Goal: Transaction & Acquisition: Book appointment/travel/reservation

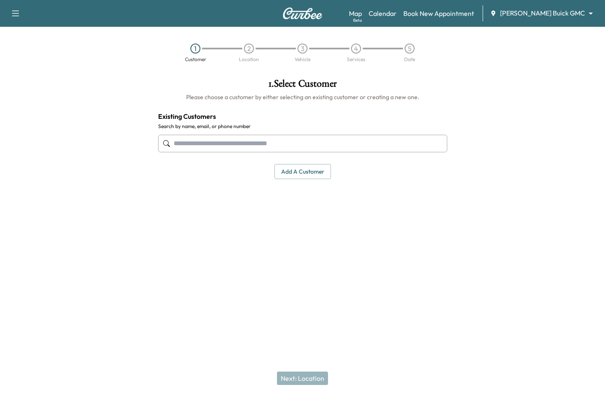
click at [292, 147] on input "text" at bounding box center [302, 144] width 289 height 18
click at [584, 26] on div "Support Log Out Map Beta Calendar Book New Appointment [PERSON_NAME] Buick GMC …" at bounding box center [302, 13] width 605 height 27
click at [580, 22] on div "Support Log Out Map Beta Calendar Book New Appointment [PERSON_NAME] Buick GMC …" at bounding box center [302, 13] width 605 height 27
click at [575, 17] on body "Support Log Out Map Beta Calendar Book New Appointment [PERSON_NAME] Buick GMC …" at bounding box center [302, 197] width 605 height 395
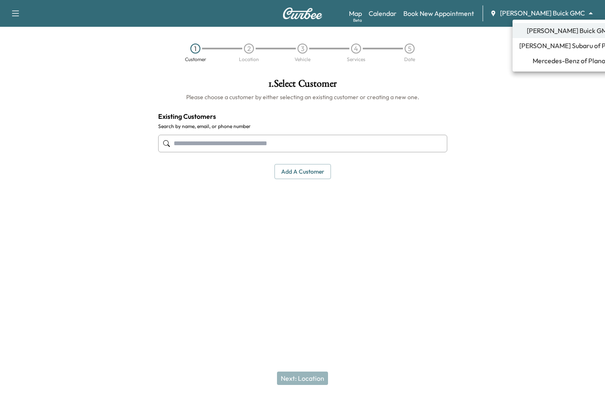
click at [544, 65] on span "Mercedes-Benz of Plano" at bounding box center [568, 61] width 73 height 10
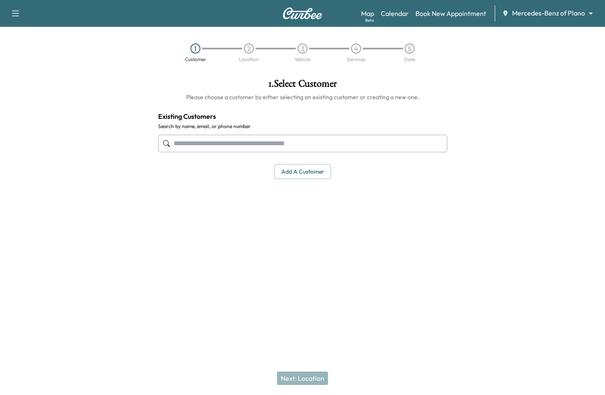
click at [257, 139] on input "text" at bounding box center [302, 144] width 289 height 18
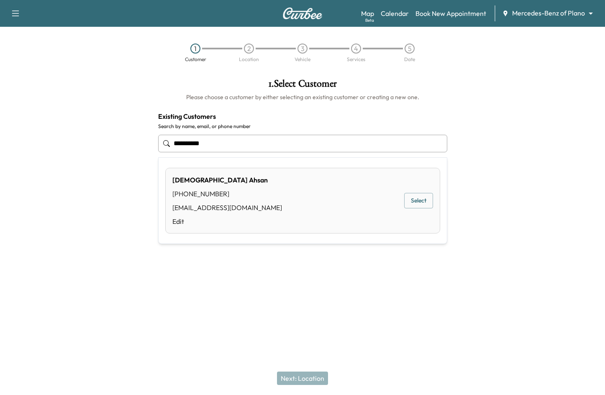
click at [417, 205] on button "Select" at bounding box center [418, 200] width 29 height 15
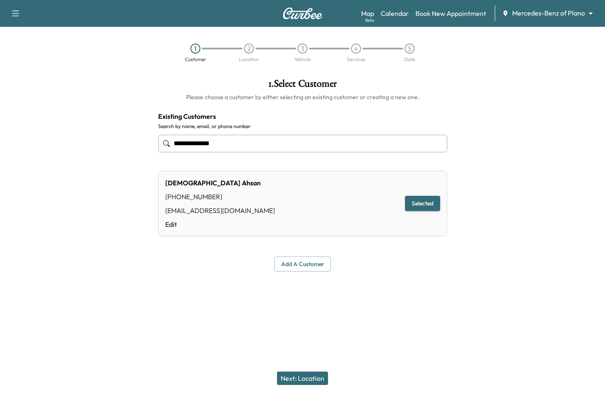
type input "**********"
click at [332, 387] on div "Next: Location" at bounding box center [302, 377] width 605 height 33
click at [321, 383] on button "Next: Location" at bounding box center [302, 377] width 51 height 13
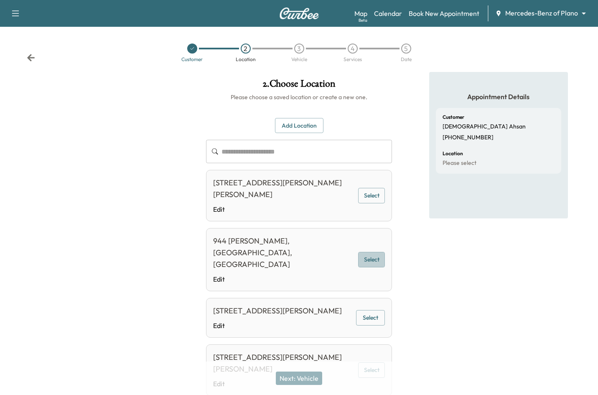
click at [377, 254] on button "Select" at bounding box center [371, 259] width 27 height 15
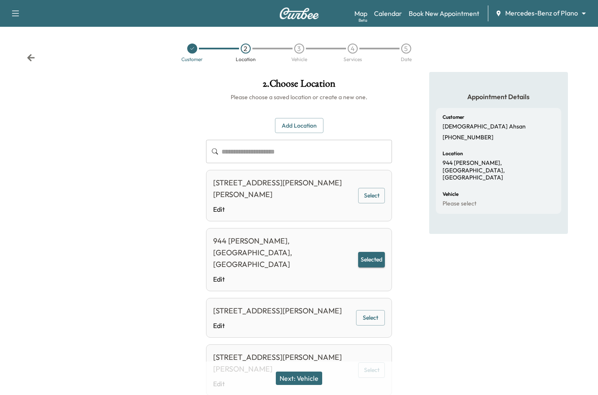
click at [315, 377] on button "Next: Vehicle" at bounding box center [299, 377] width 46 height 13
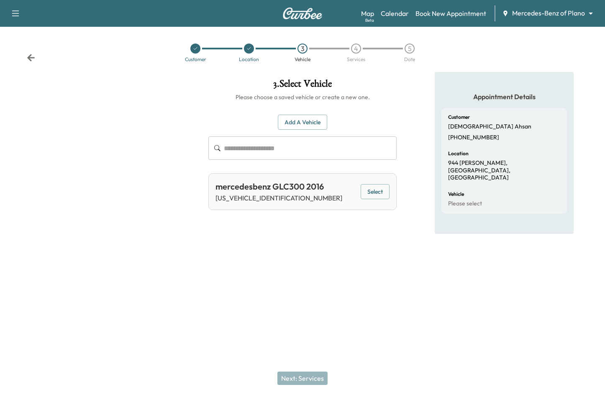
click at [301, 125] on button "Add a Vehicle" at bounding box center [302, 122] width 49 height 15
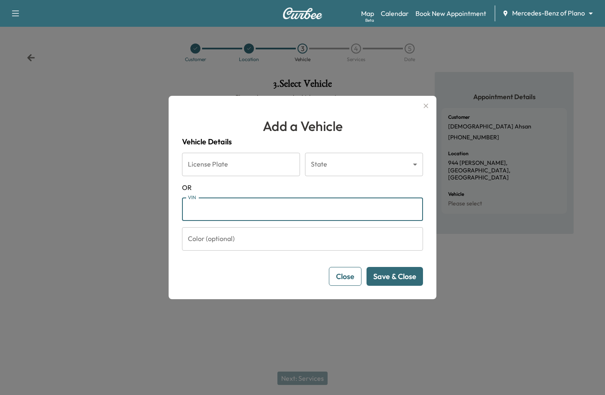
paste input "**********"
type input "**********"
click at [380, 278] on button "Save & Close" at bounding box center [394, 276] width 56 height 19
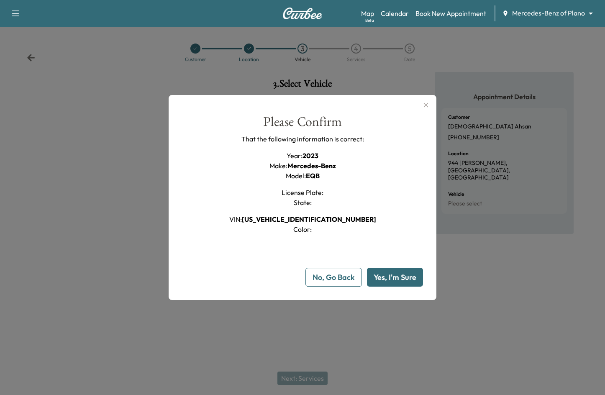
click at [378, 278] on button "Yes, I'm Sure" at bounding box center [395, 277] width 56 height 19
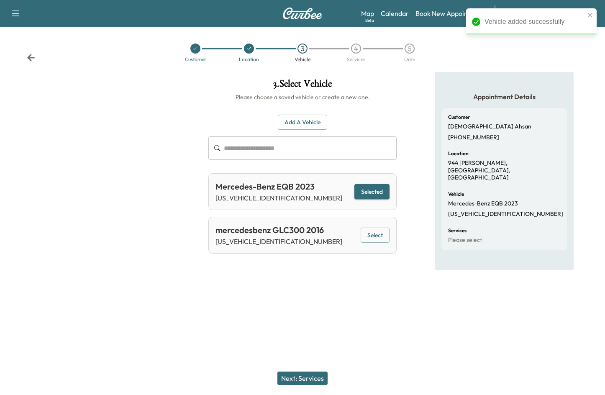
click at [312, 387] on div "Next: Services" at bounding box center [302, 377] width 605 height 33
click at [304, 382] on button "Next: Services" at bounding box center [302, 377] width 50 height 13
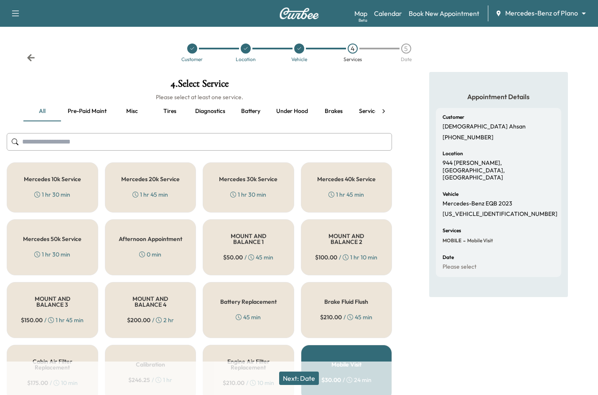
click at [289, 381] on button "Next: Date" at bounding box center [299, 377] width 40 height 13
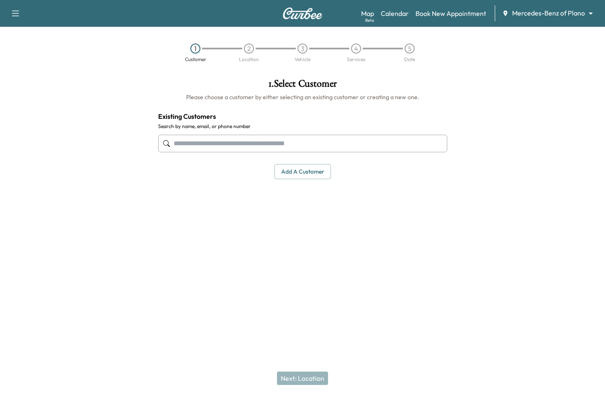
click at [181, 144] on input "text" at bounding box center [302, 144] width 289 height 18
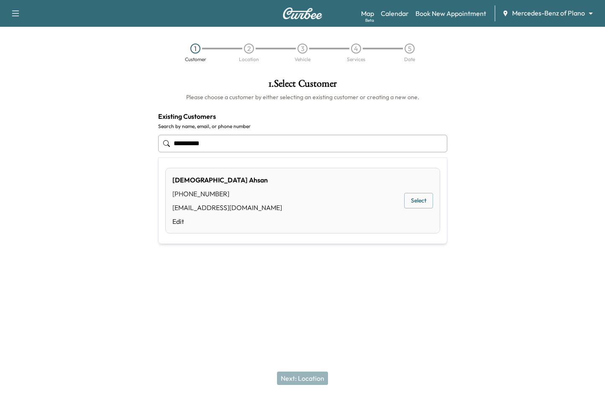
click at [411, 199] on button "Select" at bounding box center [418, 200] width 29 height 15
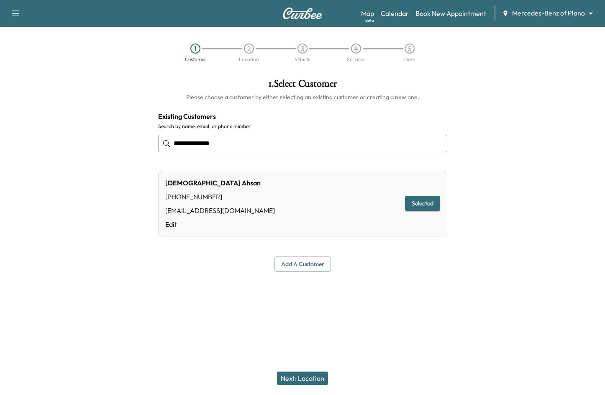
type input "**********"
click at [312, 374] on button "Next: Location" at bounding box center [302, 377] width 51 height 13
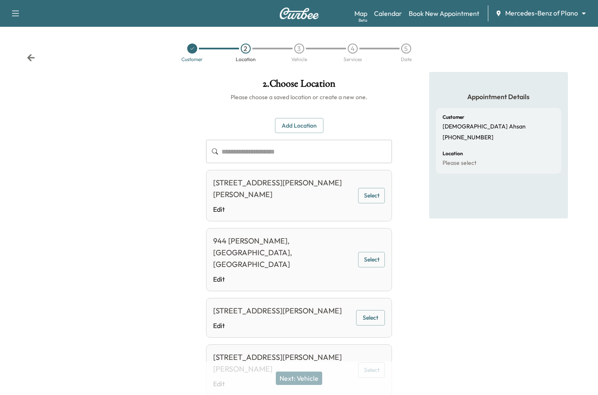
click at [104, 156] on div at bounding box center [99, 269] width 199 height 394
